Goal: Information Seeking & Learning: Learn about a topic

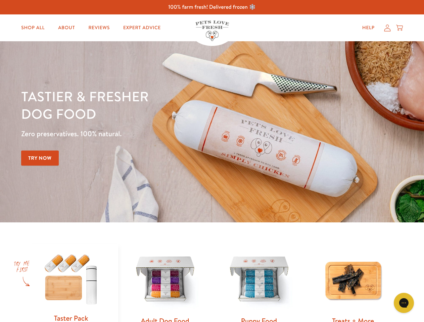
click at [212, 161] on div "Tastier & fresher dog food Zero preservatives. 100% natural. Try Now" at bounding box center [148, 132] width 254 height 89
click at [403, 303] on icon "Gorgias live chat" at bounding box center [403, 302] width 6 height 6
